Goal: Task Accomplishment & Management: Complete application form

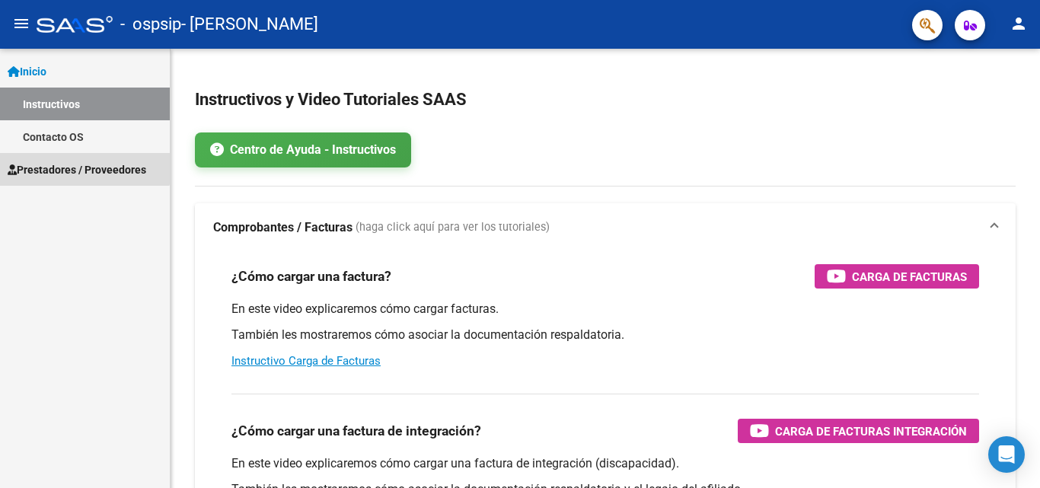
click at [71, 163] on span "Prestadores / Proveedores" at bounding box center [77, 169] width 139 height 17
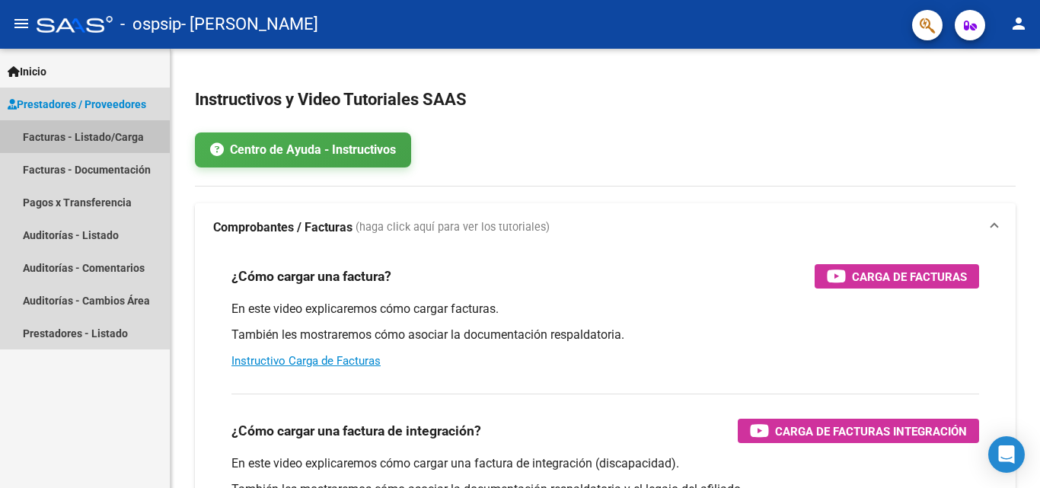
click at [100, 133] on link "Facturas - Listado/Carga" at bounding box center [85, 136] width 170 height 33
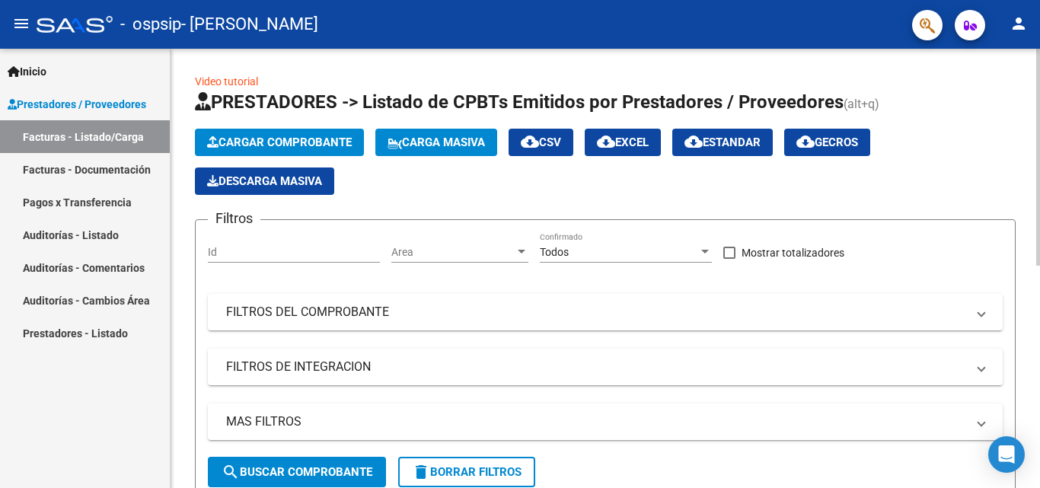
click at [281, 135] on span "Cargar Comprobante" at bounding box center [279, 142] width 145 height 14
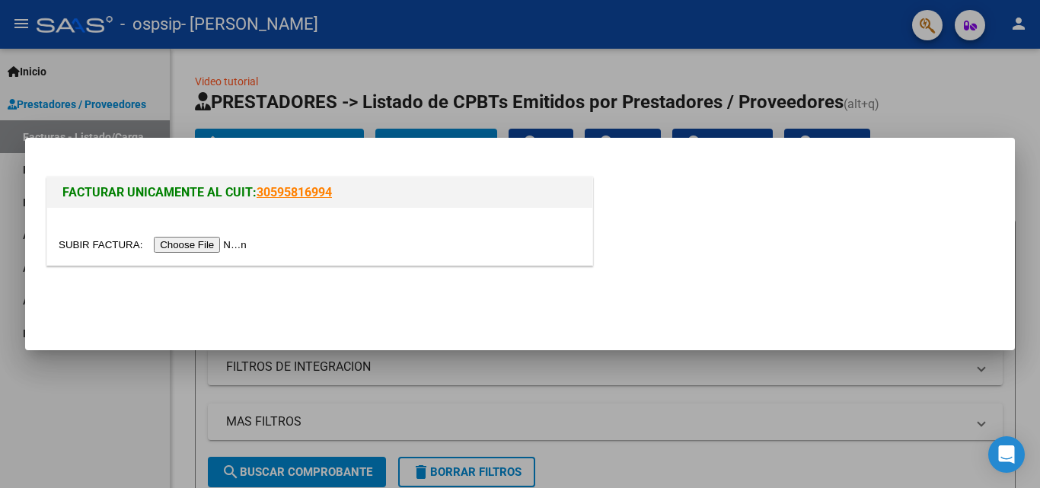
click at [247, 246] on input "file" at bounding box center [155, 245] width 193 height 16
click at [938, 71] on div at bounding box center [520, 244] width 1040 height 488
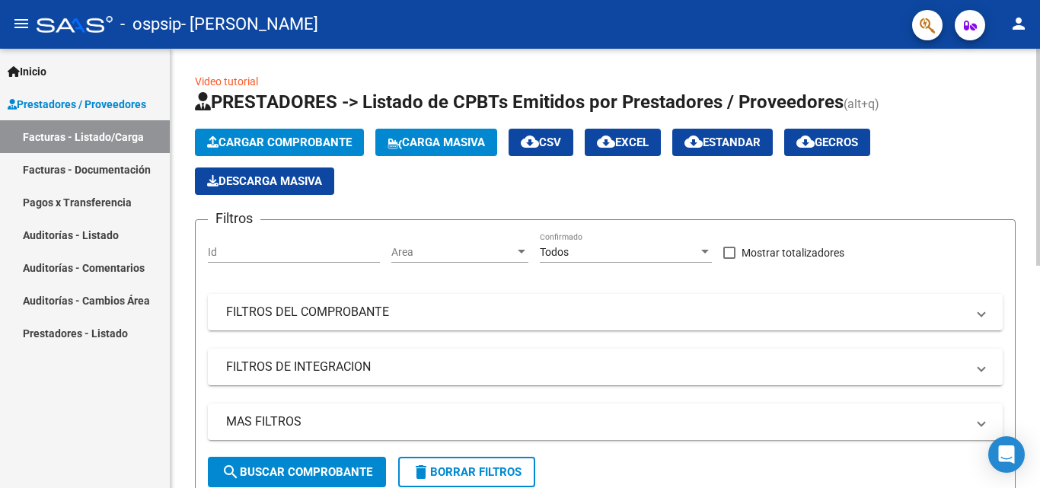
click at [315, 142] on span "Cargar Comprobante" at bounding box center [279, 142] width 145 height 14
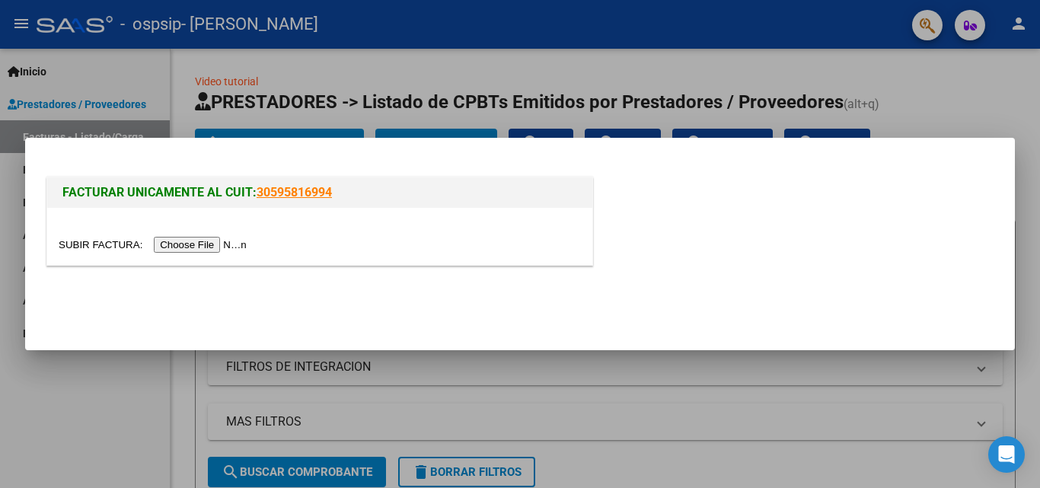
click at [221, 247] on input "file" at bounding box center [155, 245] width 193 height 16
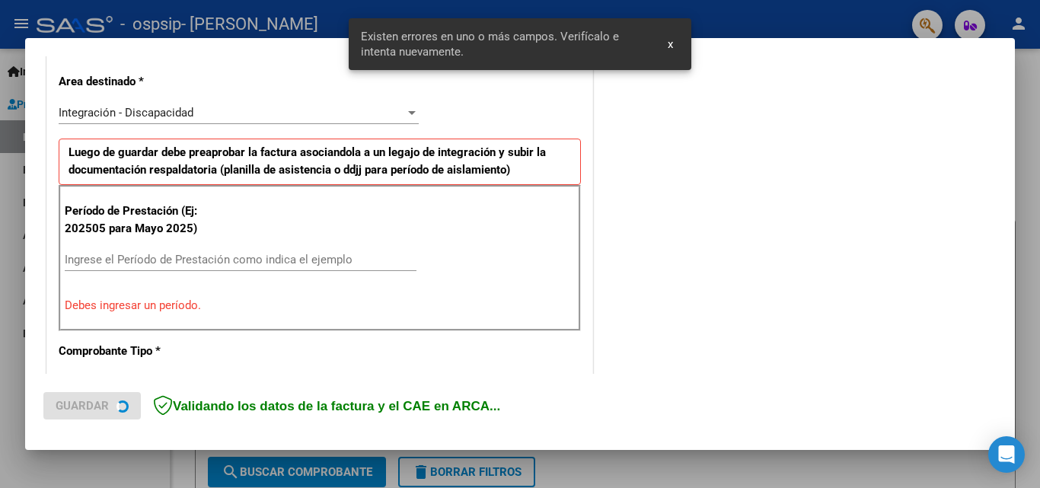
scroll to position [343, 0]
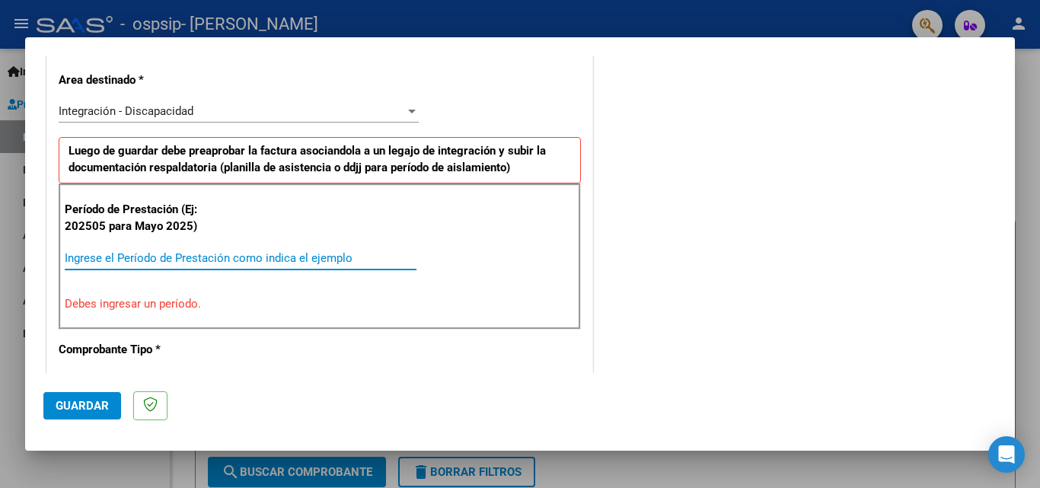
click at [154, 258] on input "Ingrese el Período de Prestación como indica el ejemplo" at bounding box center [241, 258] width 352 height 14
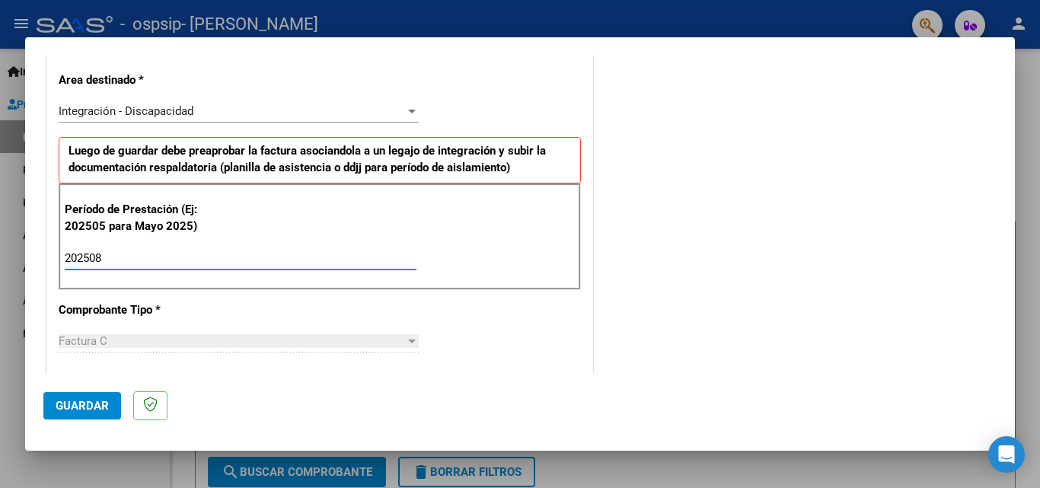
type input "202508"
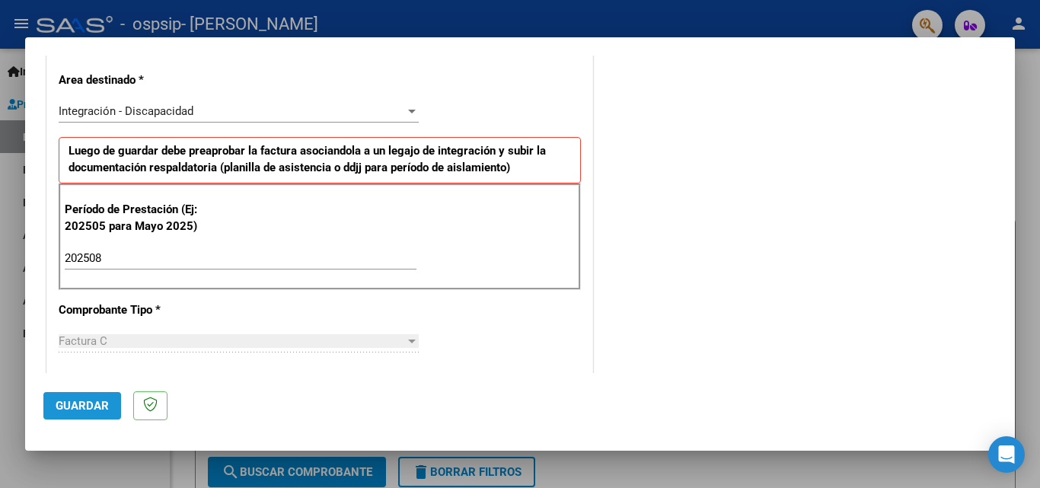
click at [97, 406] on span "Guardar" at bounding box center [82, 406] width 53 height 14
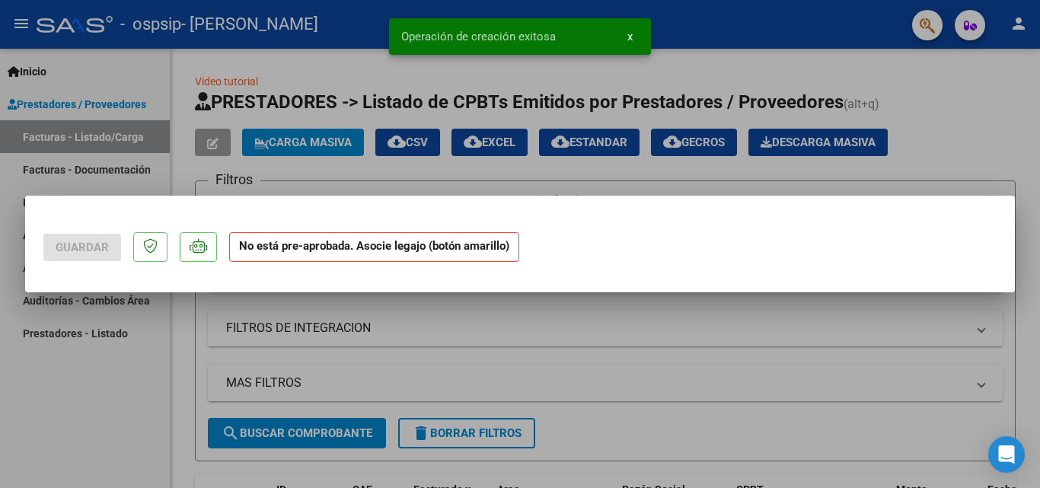
scroll to position [0, 0]
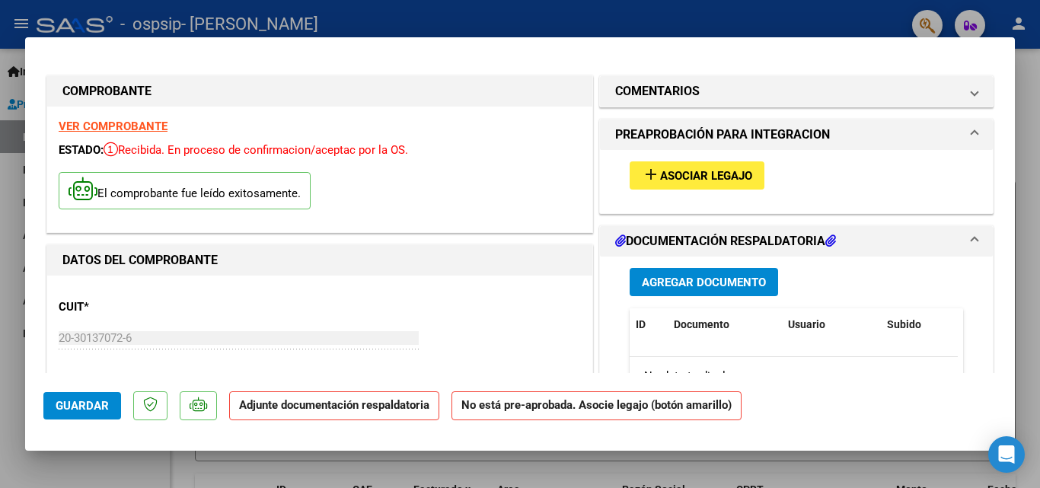
click at [699, 176] on span "Asociar Legajo" at bounding box center [706, 176] width 92 height 14
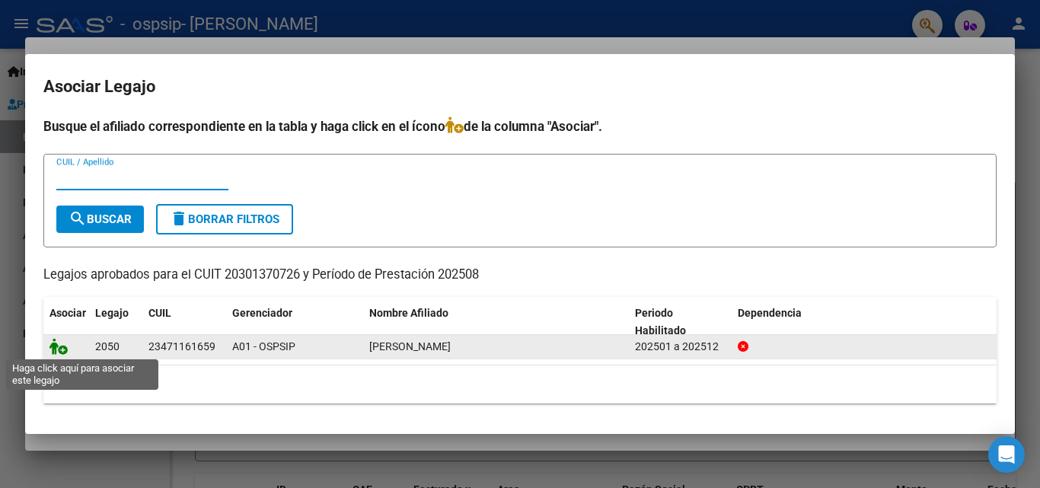
click at [62, 349] on icon at bounding box center [58, 346] width 18 height 17
